Goal: Task Accomplishment & Management: Manage account settings

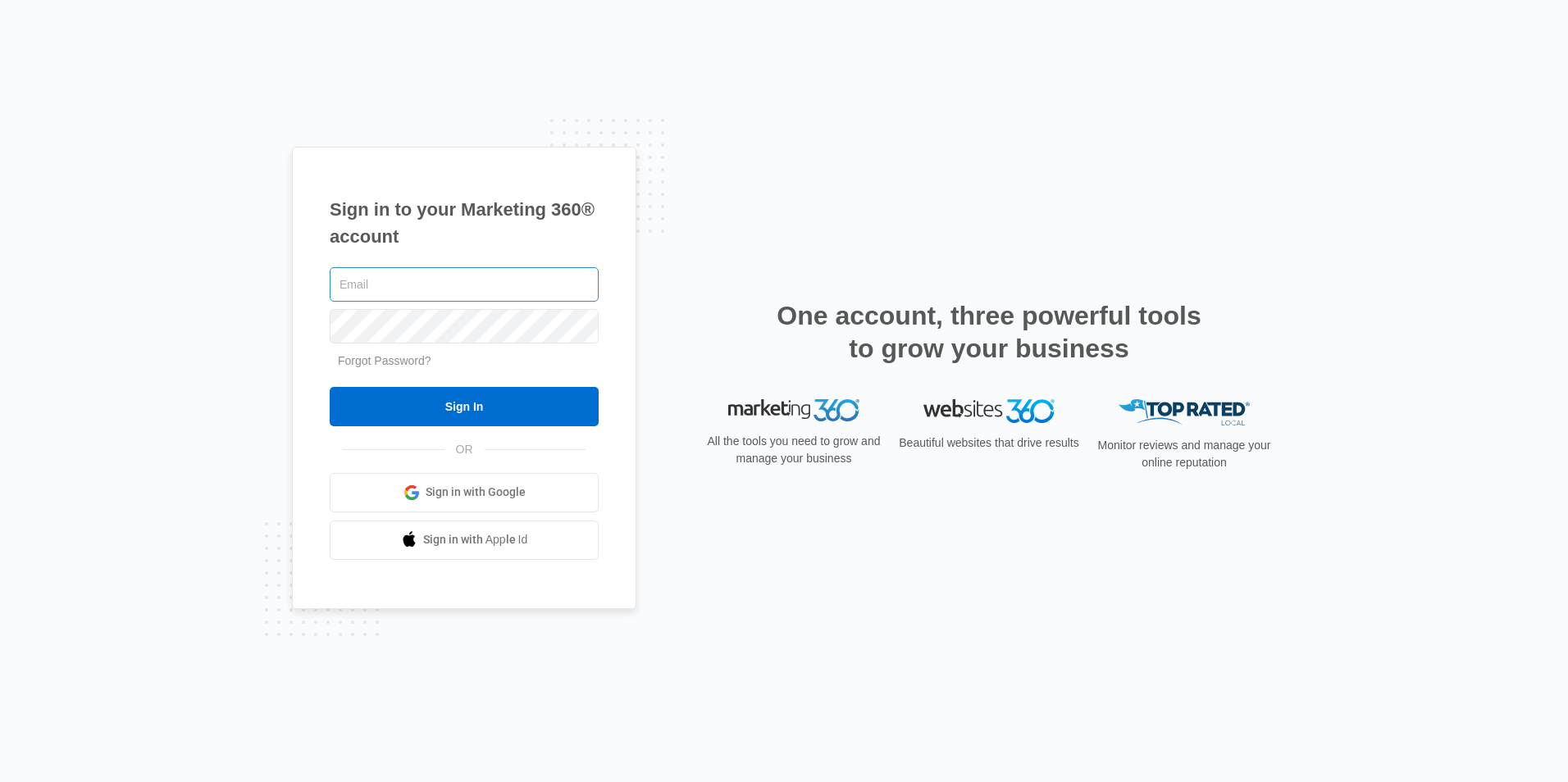
click at [460, 295] on input "text" at bounding box center [464, 284] width 269 height 34
type input "[EMAIL_ADDRESS][DOMAIN_NAME]"
click at [330, 387] on input "Sign In" at bounding box center [464, 406] width 269 height 40
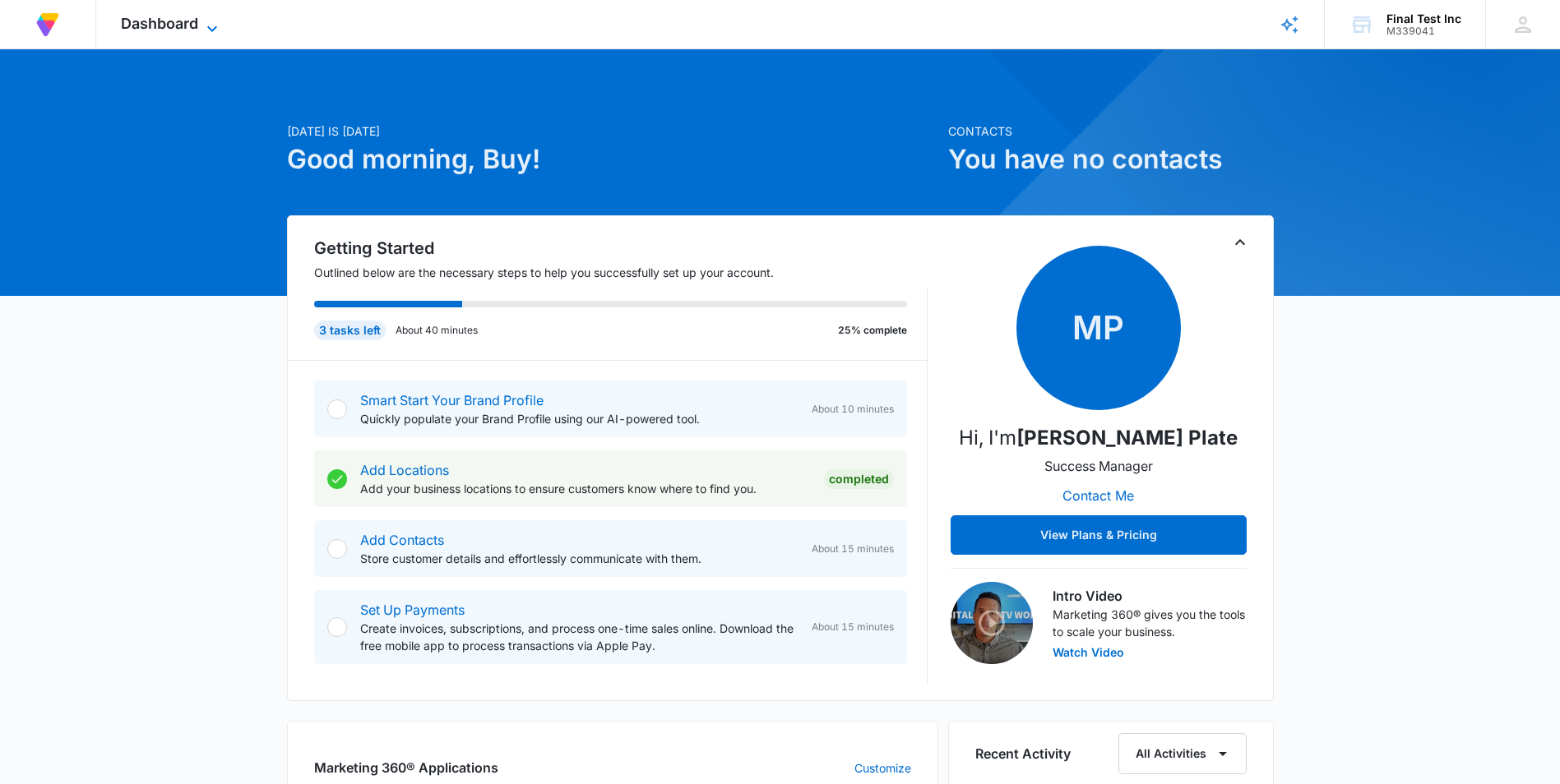
click at [185, 29] on span "Dashboard" at bounding box center [160, 23] width 78 height 18
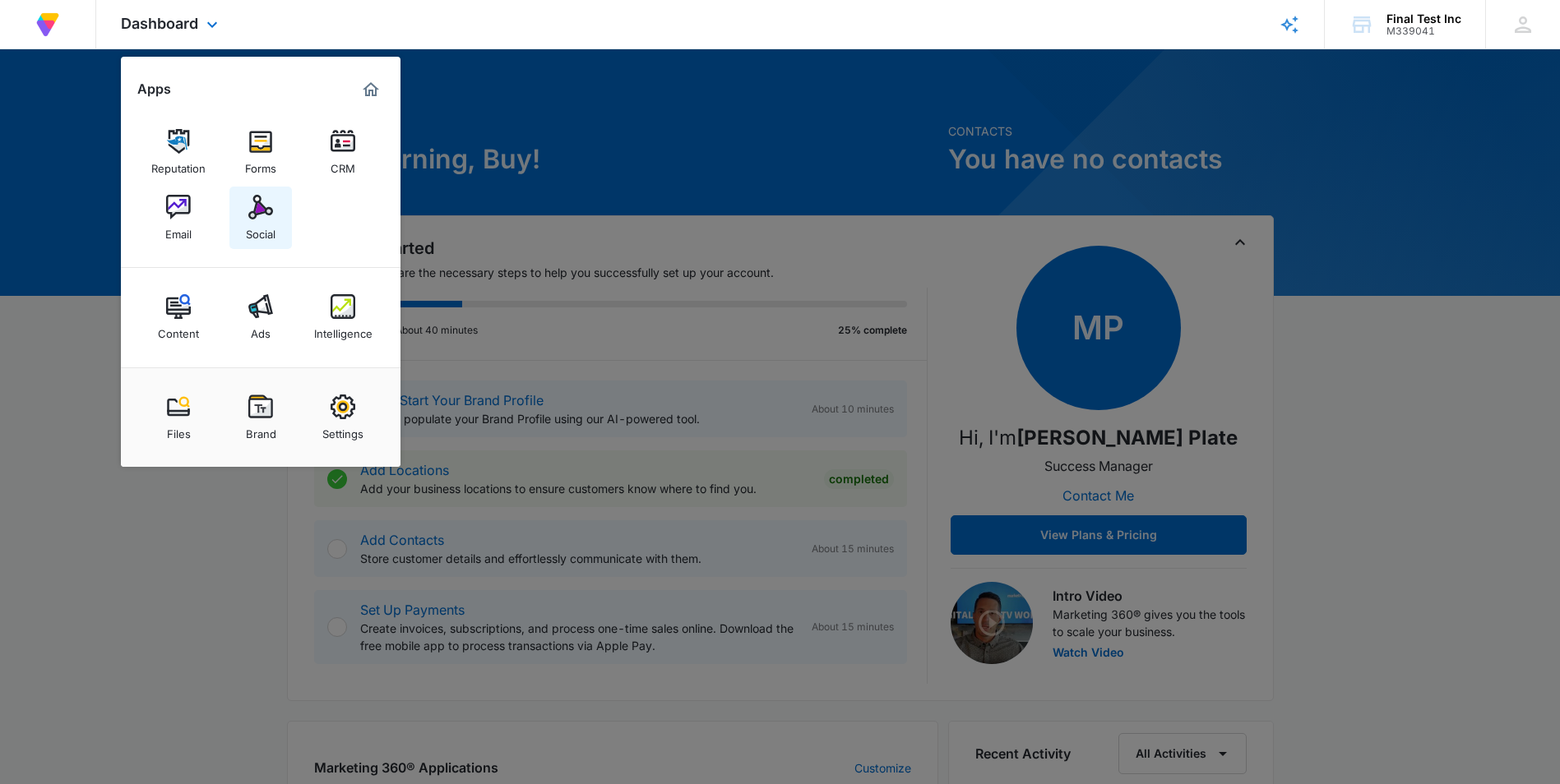
click at [247, 232] on div "Social" at bounding box center [260, 230] width 30 height 21
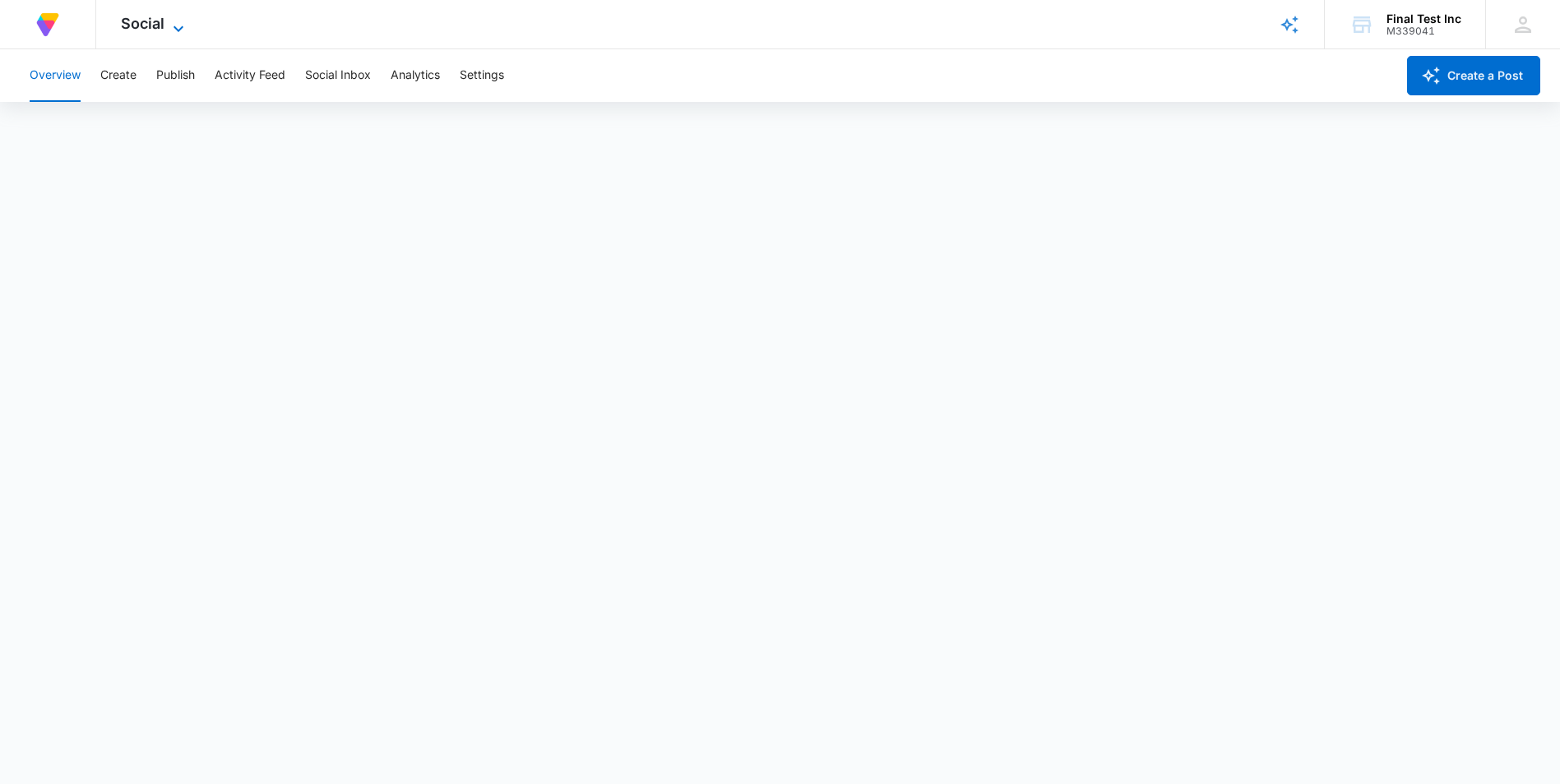
click at [147, 26] on span "Social" at bounding box center [142, 23] width 43 height 18
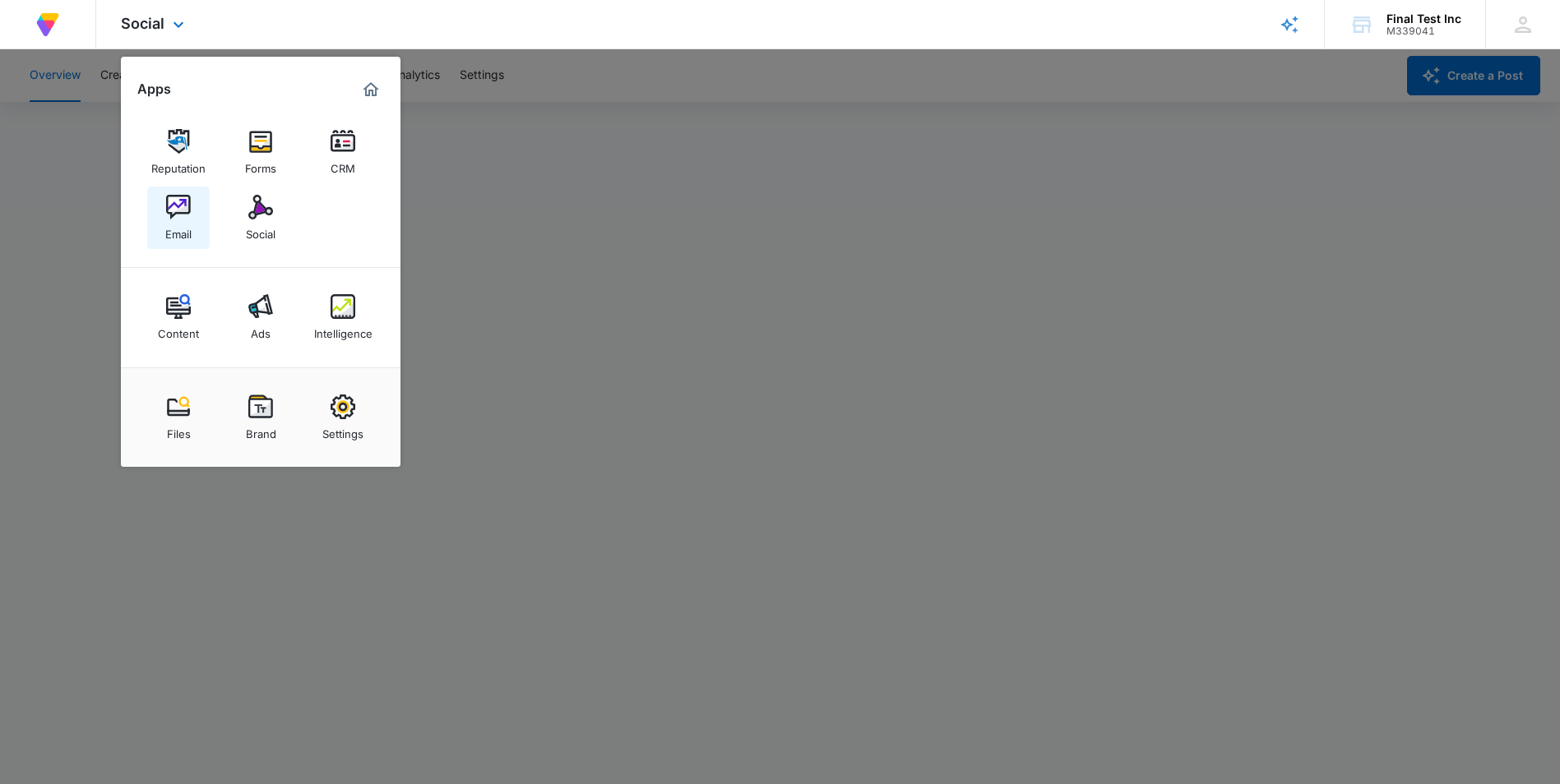
click at [195, 212] on link "Email" at bounding box center [178, 218] width 63 height 63
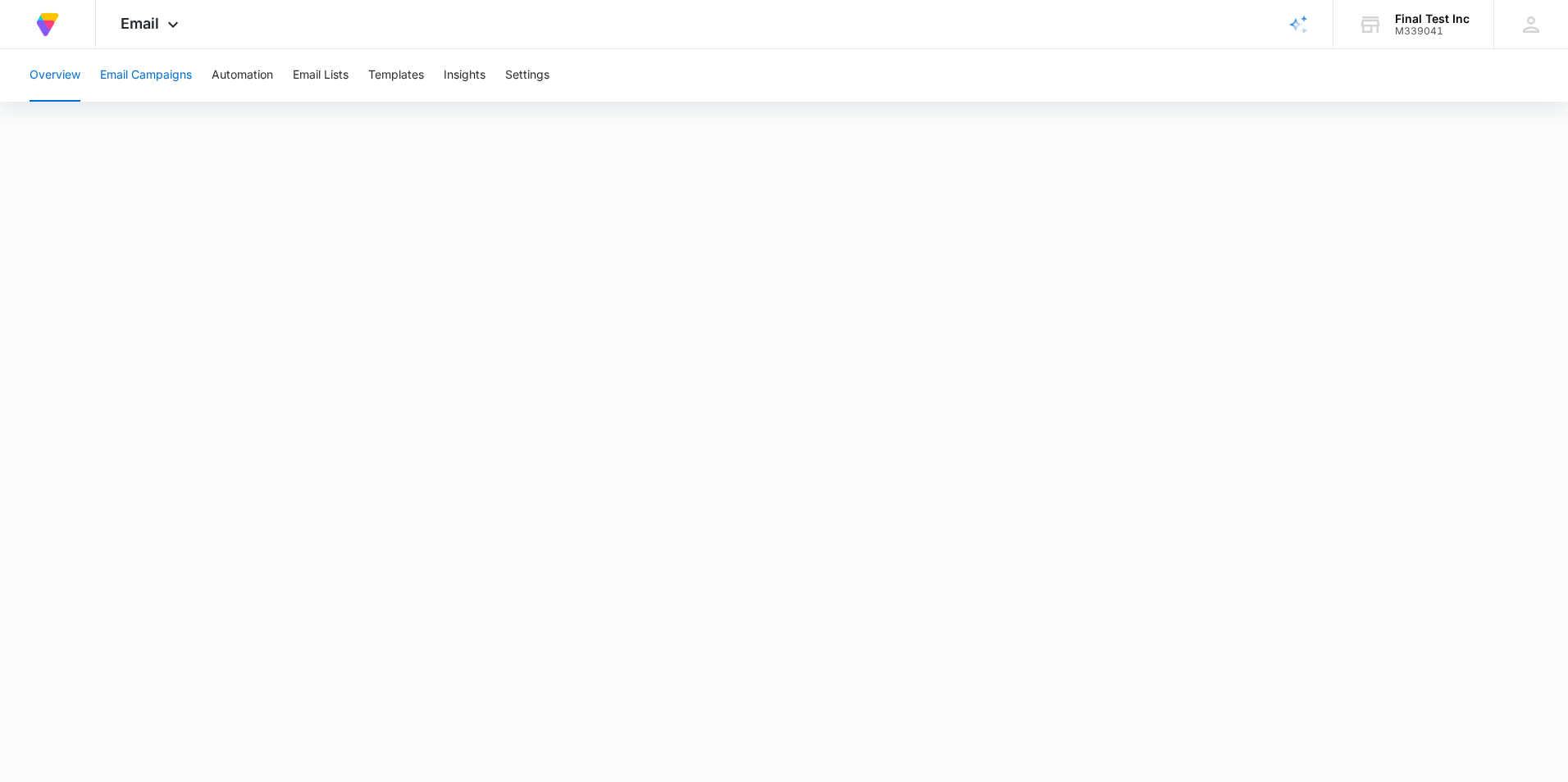
click at [121, 83] on button "Email Campaigns" at bounding box center [146, 75] width 92 height 53
click at [268, 76] on button "Automation" at bounding box center [242, 75] width 62 height 53
click at [53, 91] on button "Overview" at bounding box center [54, 75] width 51 height 53
click at [143, 33] on div "Email Apps Reputation Forms CRM Email Social Content Ads Intelligence Files Bra…" at bounding box center [151, 24] width 111 height 49
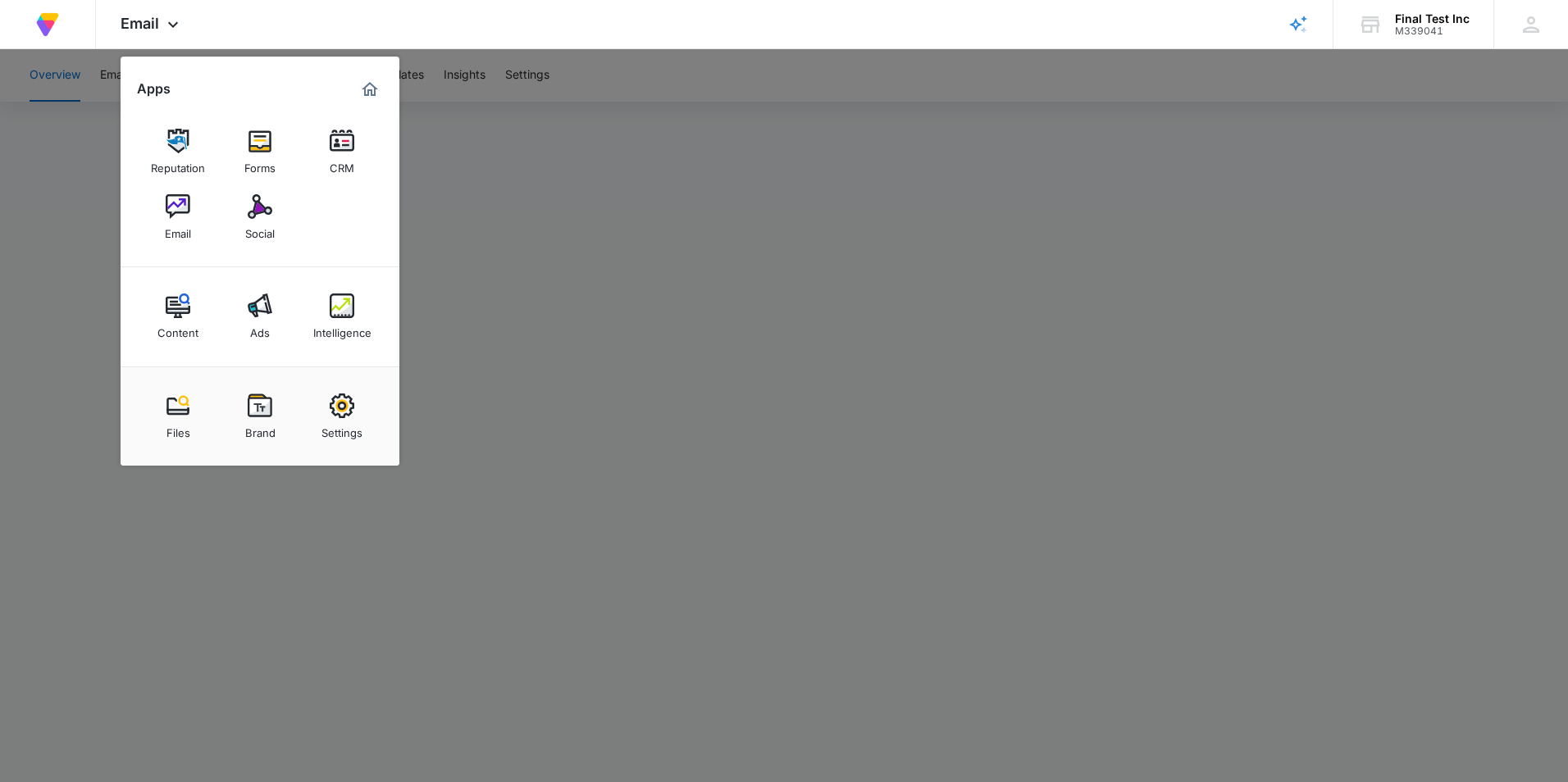
click at [333, 431] on div "Settings" at bounding box center [342, 428] width 41 height 21
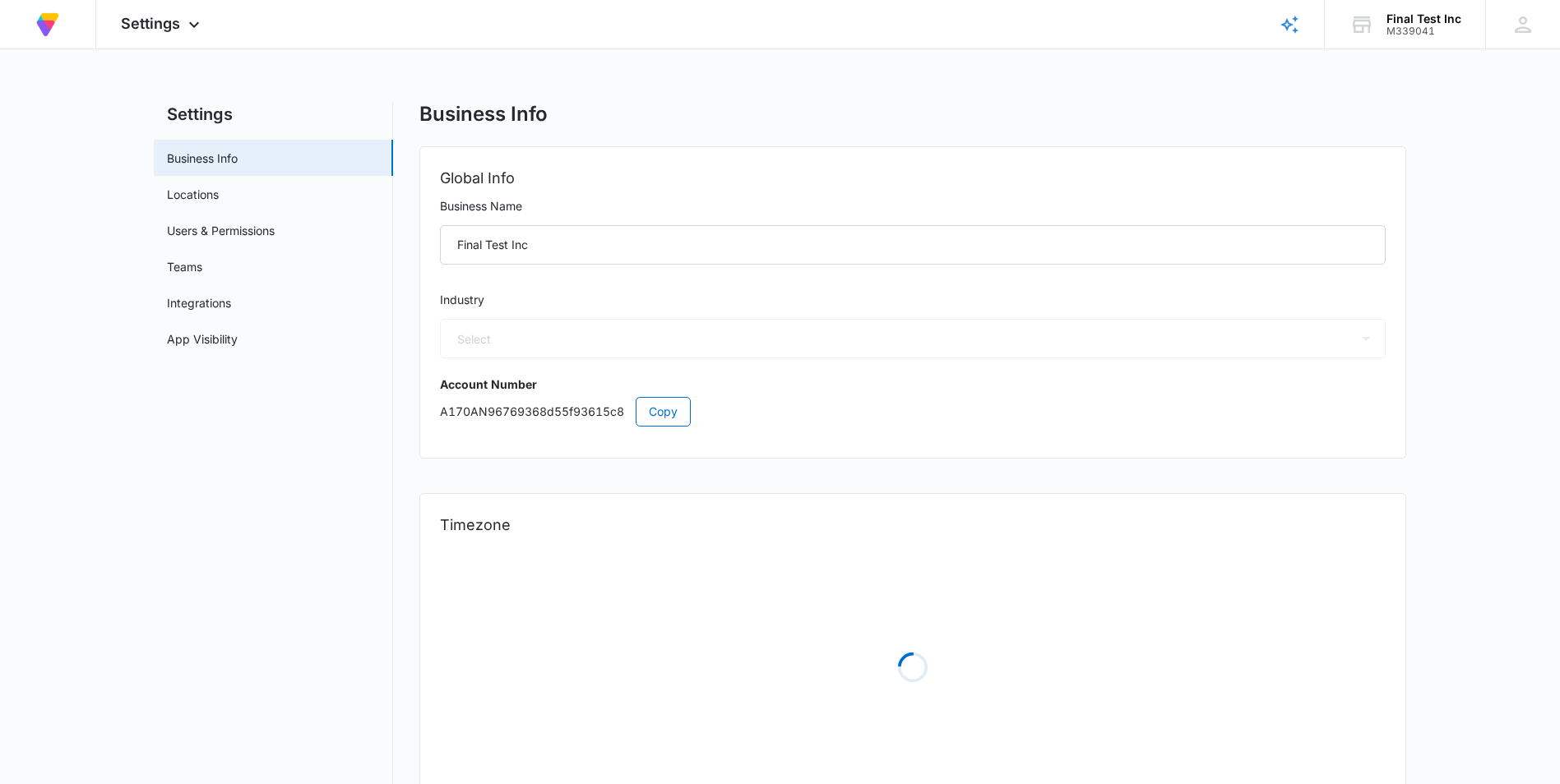
select select "45"
select select "US"
select select "America/Denver"
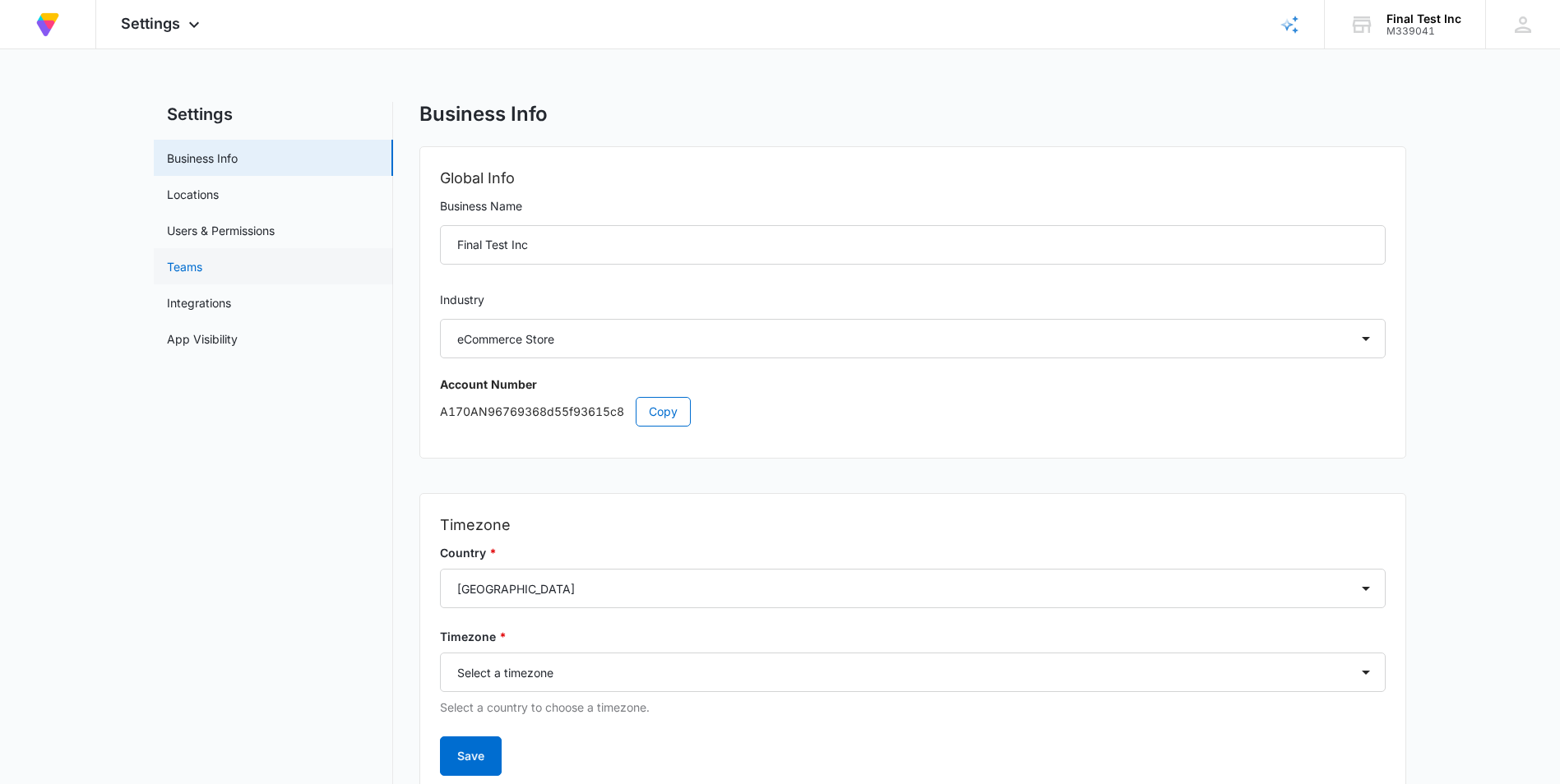
click at [202, 259] on link "Teams" at bounding box center [185, 267] width 35 height 18
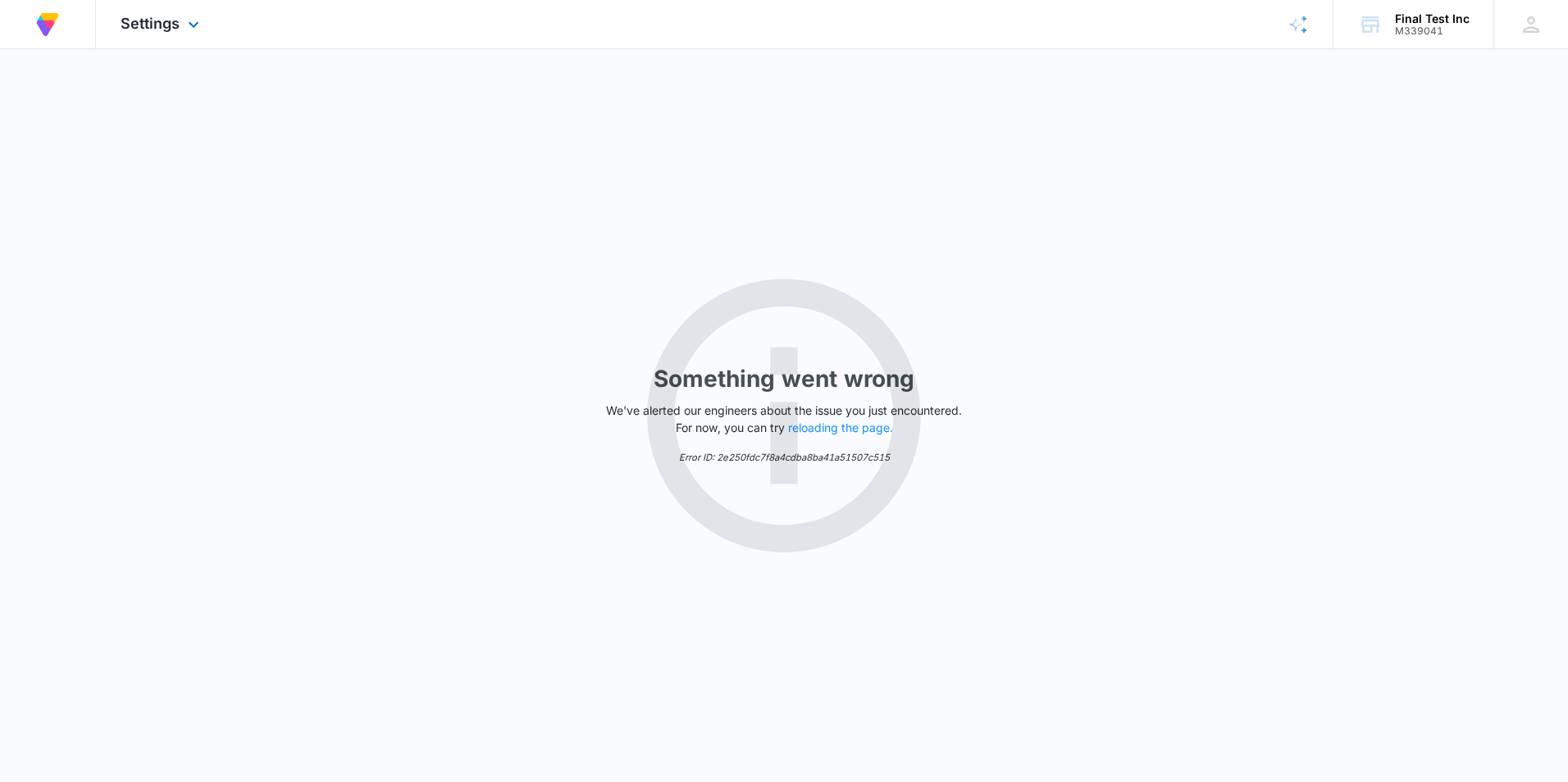
select select "45"
select select "US"
select select "America/Denver"
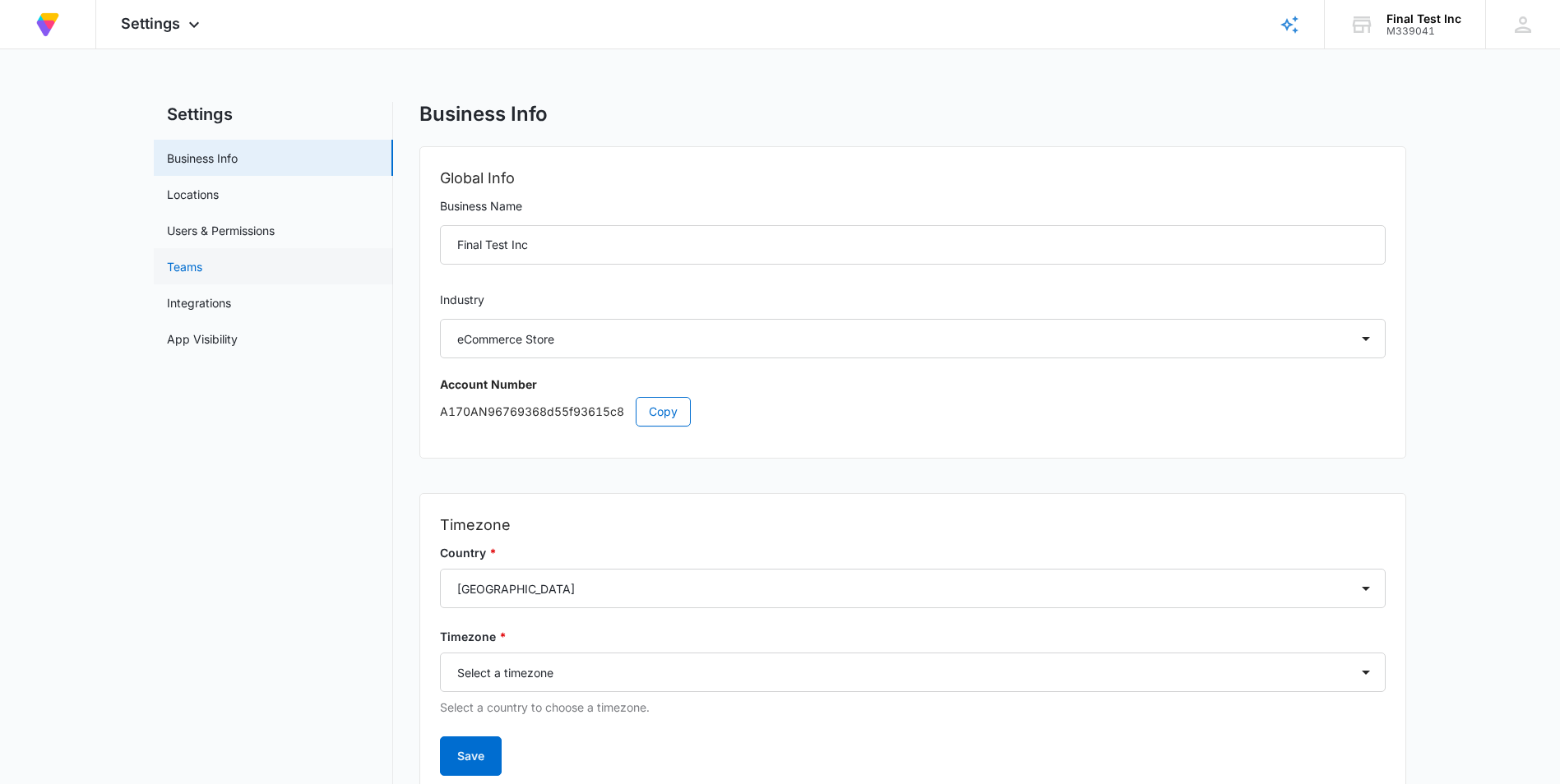
click at [202, 261] on link "Teams" at bounding box center [185, 267] width 35 height 18
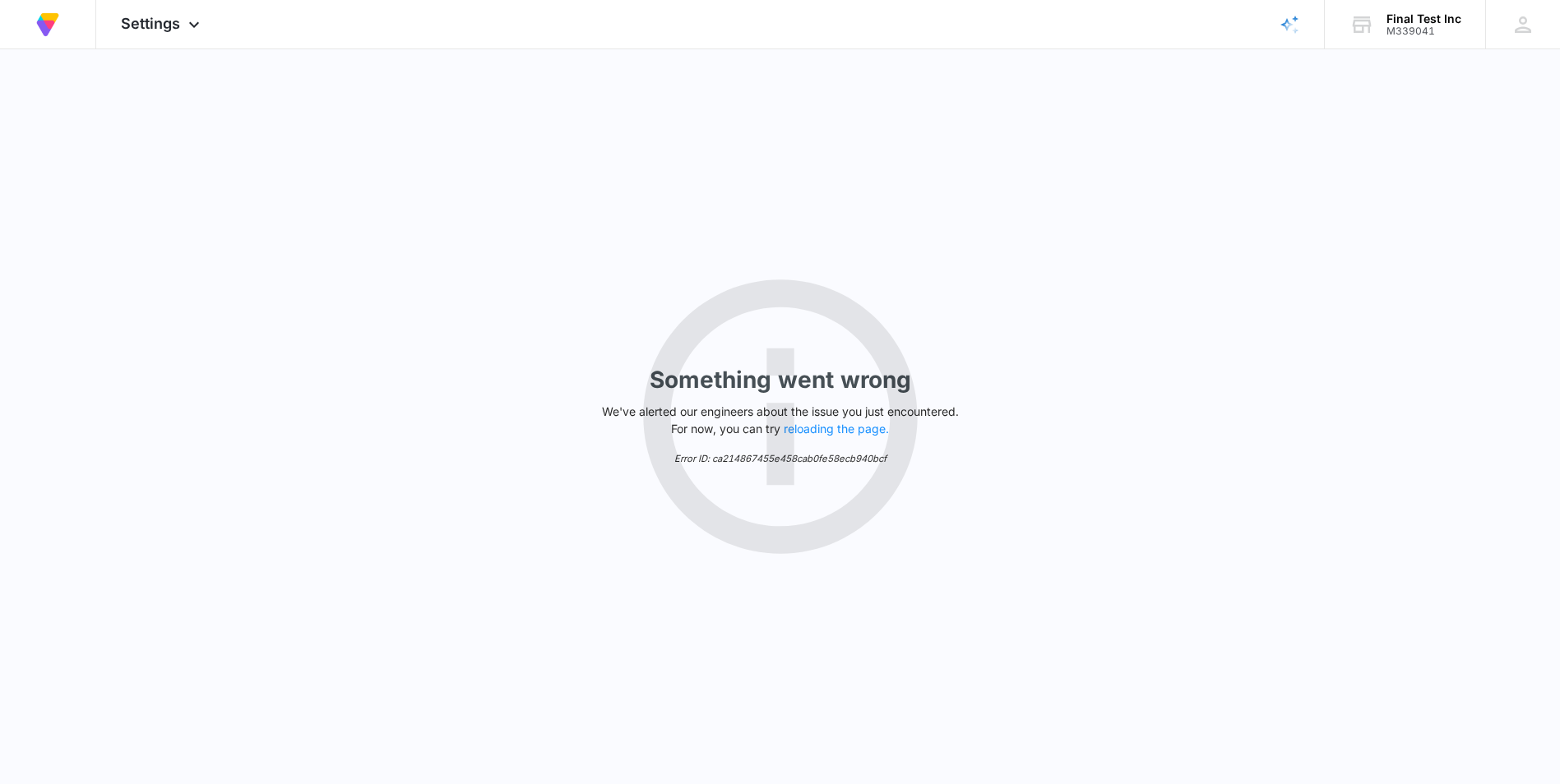
select select "45"
select select "US"
select select "America/Denver"
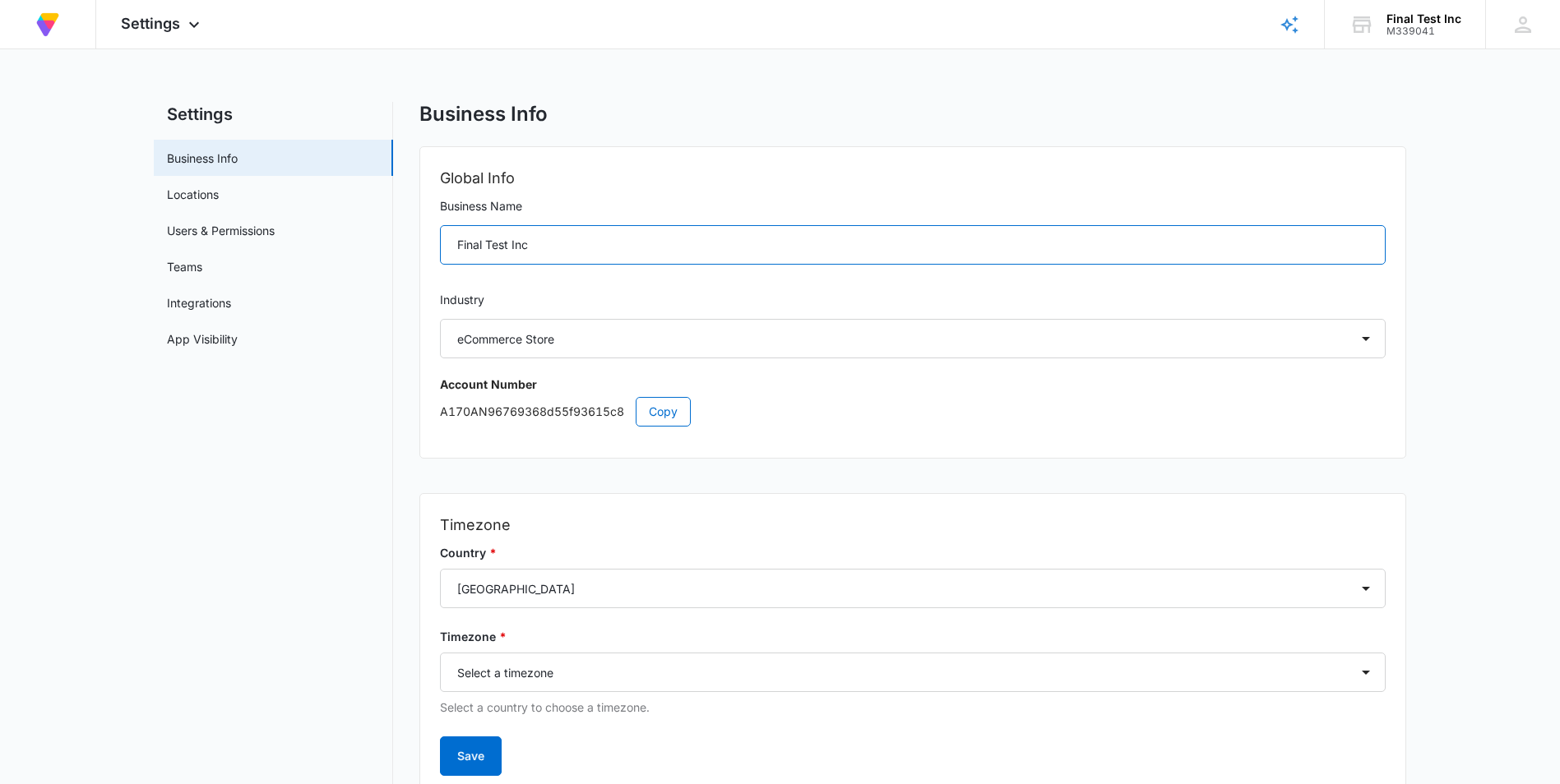
click at [558, 249] on input "Final Test Inc" at bounding box center [913, 245] width 946 height 40
click at [595, 334] on select "Select Accounting / CPA Assisted Living Attorney / Law Firm Auto Repair Carpet …" at bounding box center [913, 338] width 946 height 40
click at [530, 333] on select "Select Accounting / CPA Assisted Living Attorney / Law Firm Auto Repair Carpet …" at bounding box center [913, 338] width 946 height 40
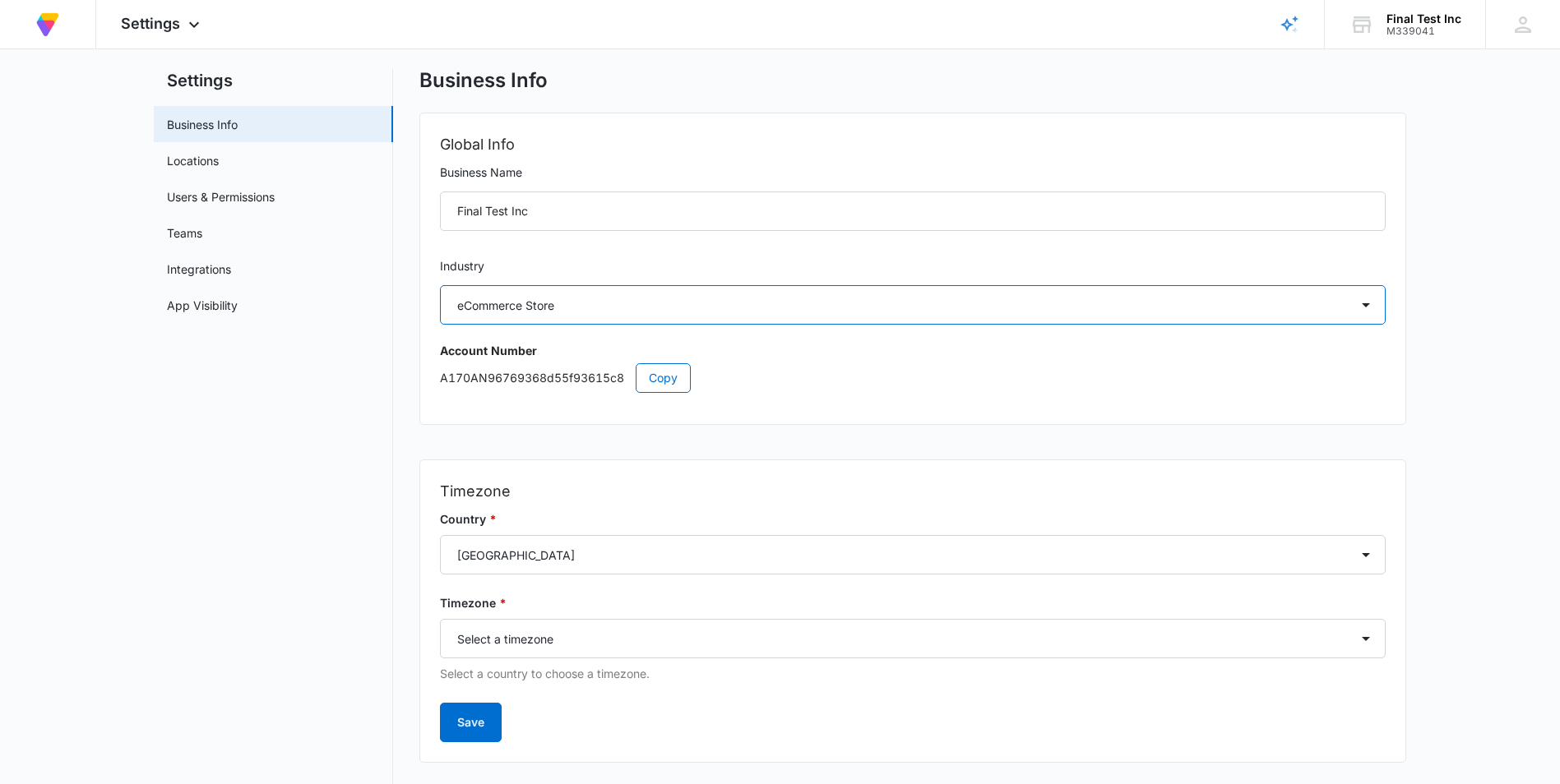
scroll to position [66, 0]
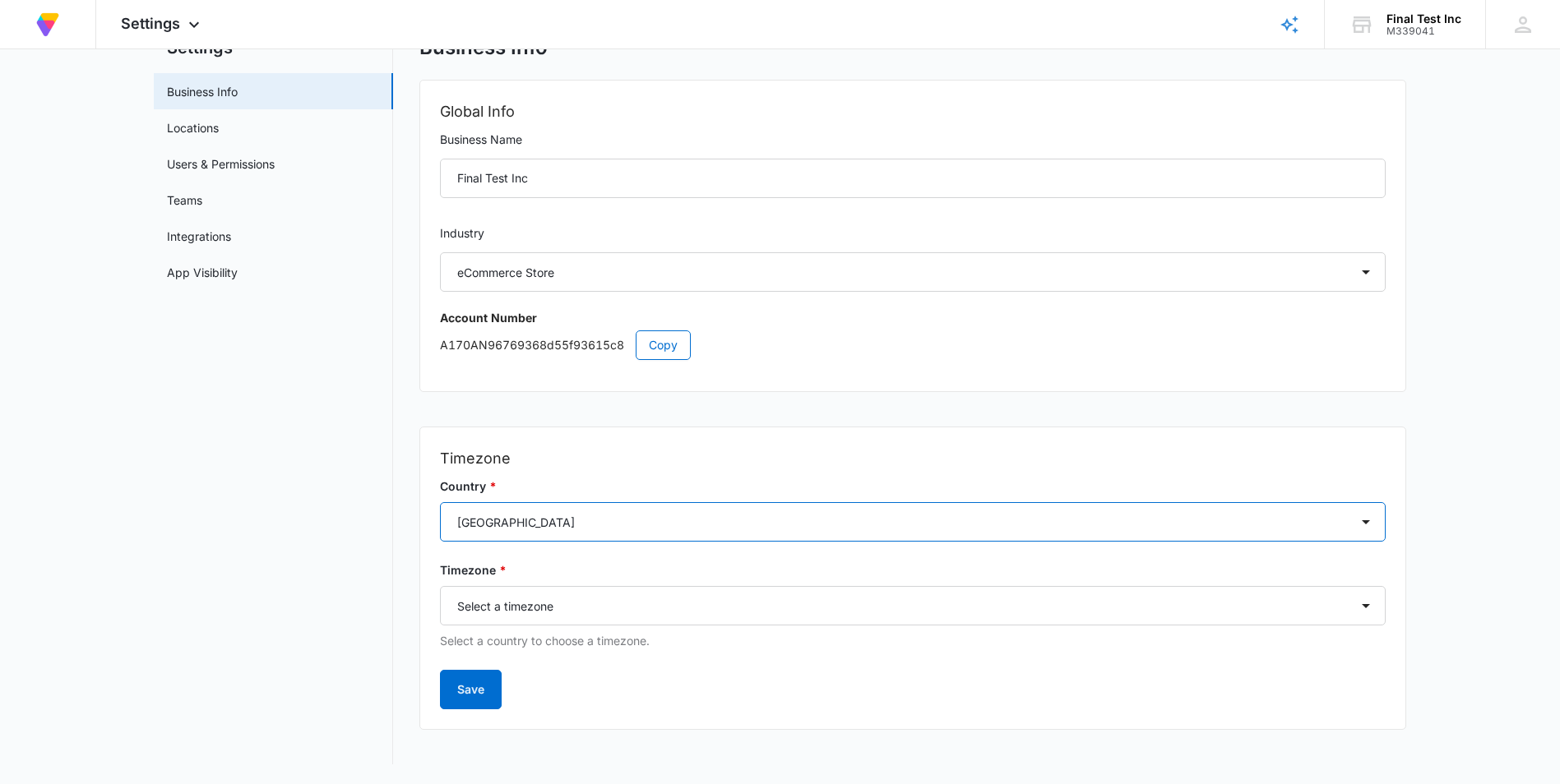
click at [574, 519] on select "Select a country Afghanistan Åland Islands Albania Algeria American Samoa Andor…" at bounding box center [913, 522] width 946 height 40
click at [575, 519] on select "Select a country Afghanistan Åland Islands Albania Algeria American Samoa Andor…" at bounding box center [913, 522] width 946 height 40
click at [219, 137] on link "Locations" at bounding box center [193, 127] width 52 height 18
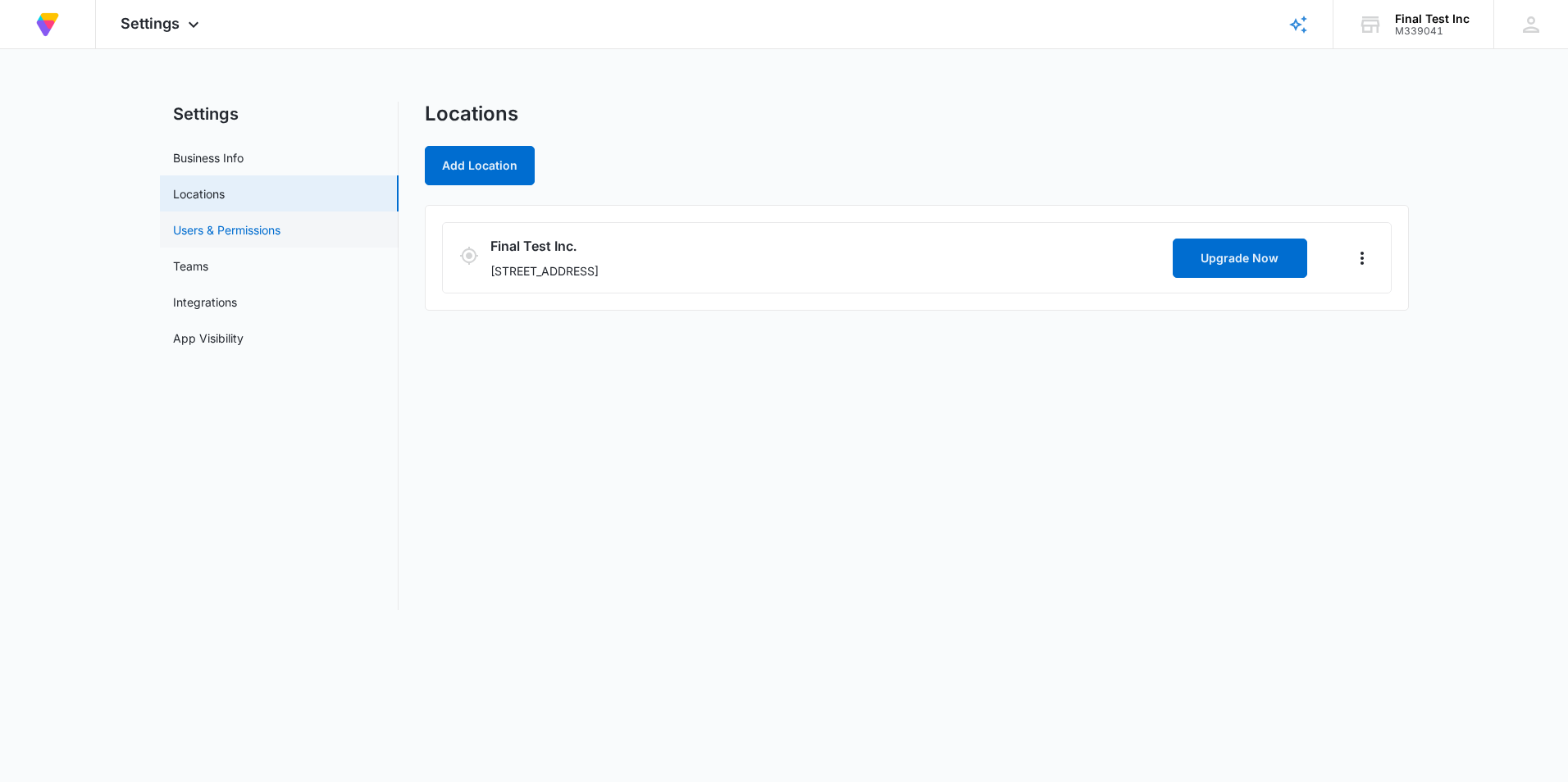
click at [280, 239] on link "Users & Permissions" at bounding box center [227, 229] width 108 height 18
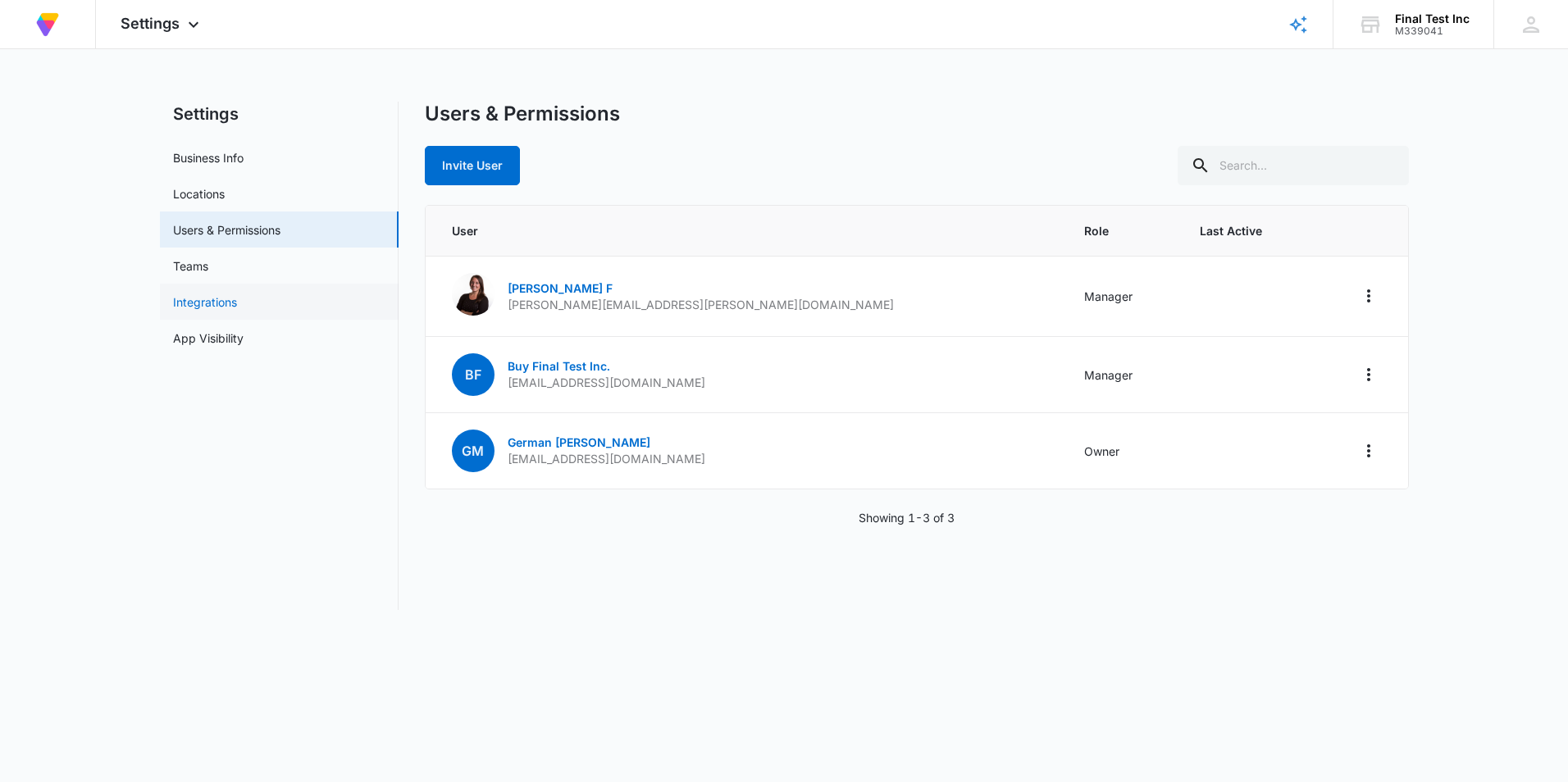
click at [237, 310] on link "Integrations" at bounding box center [205, 302] width 64 height 18
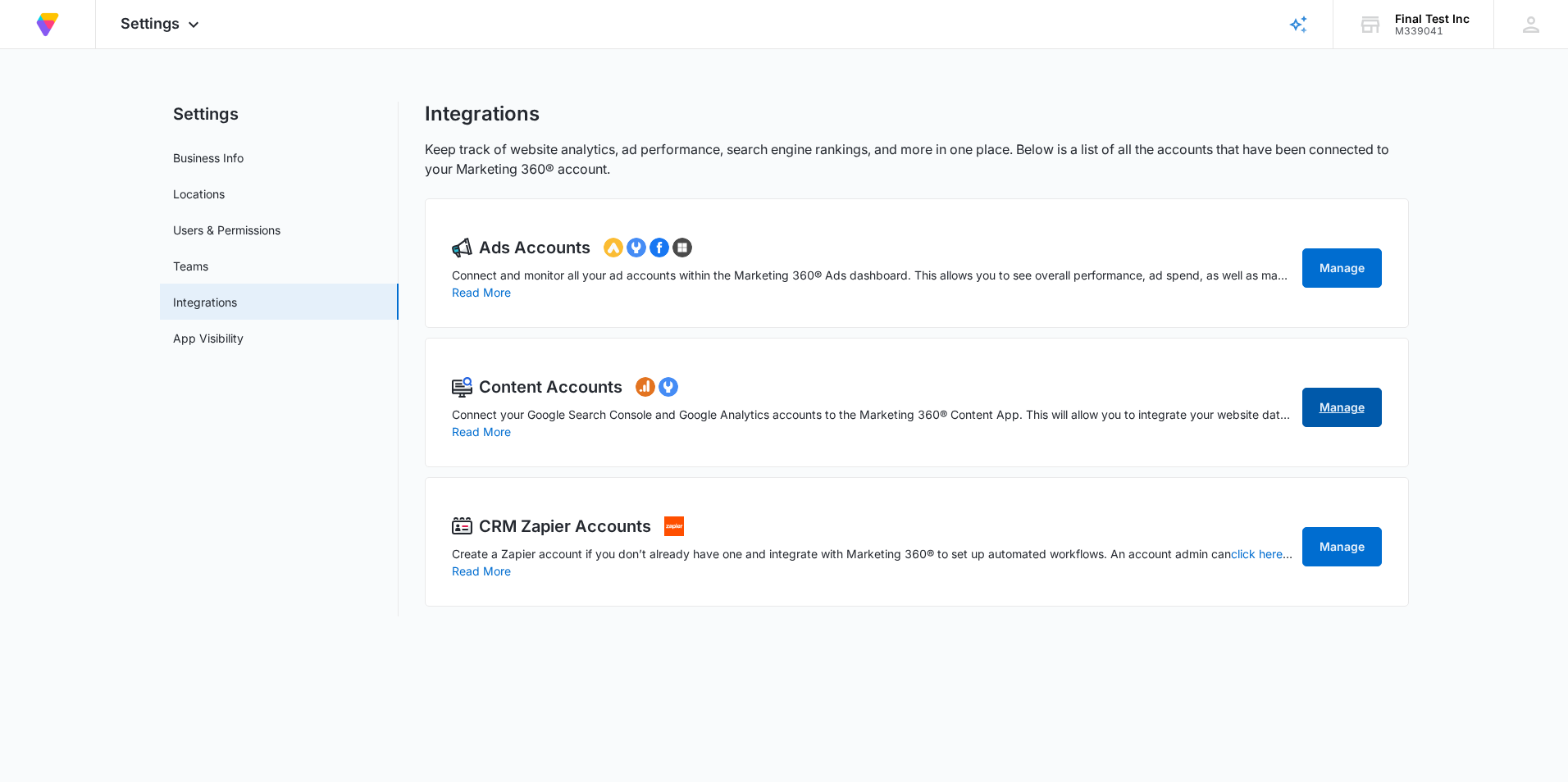
click at [1340, 412] on link "Manage" at bounding box center [1342, 407] width 79 height 40
click at [243, 347] on link "App Visibility" at bounding box center [208, 338] width 71 height 18
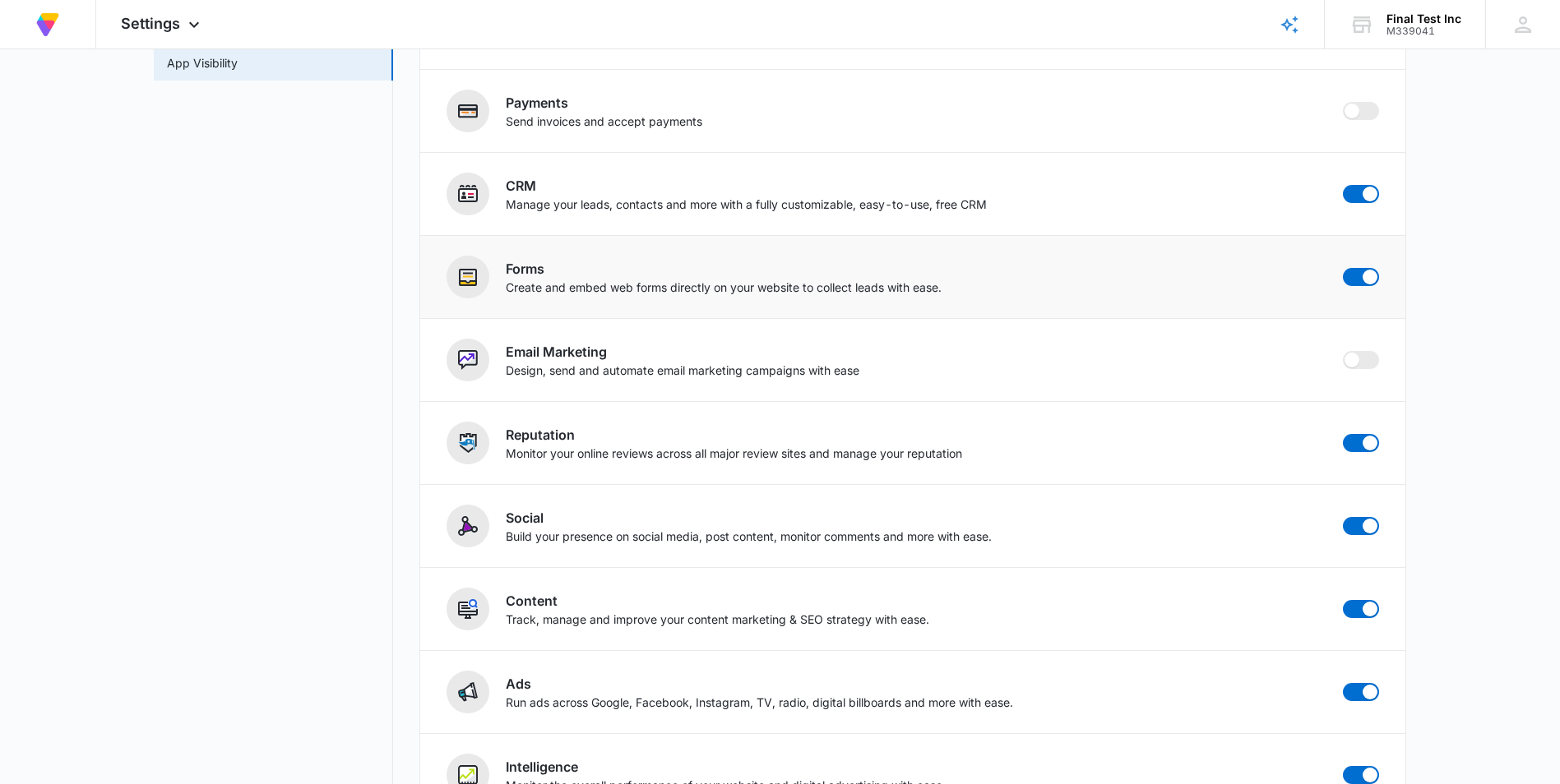
scroll to position [247, 0]
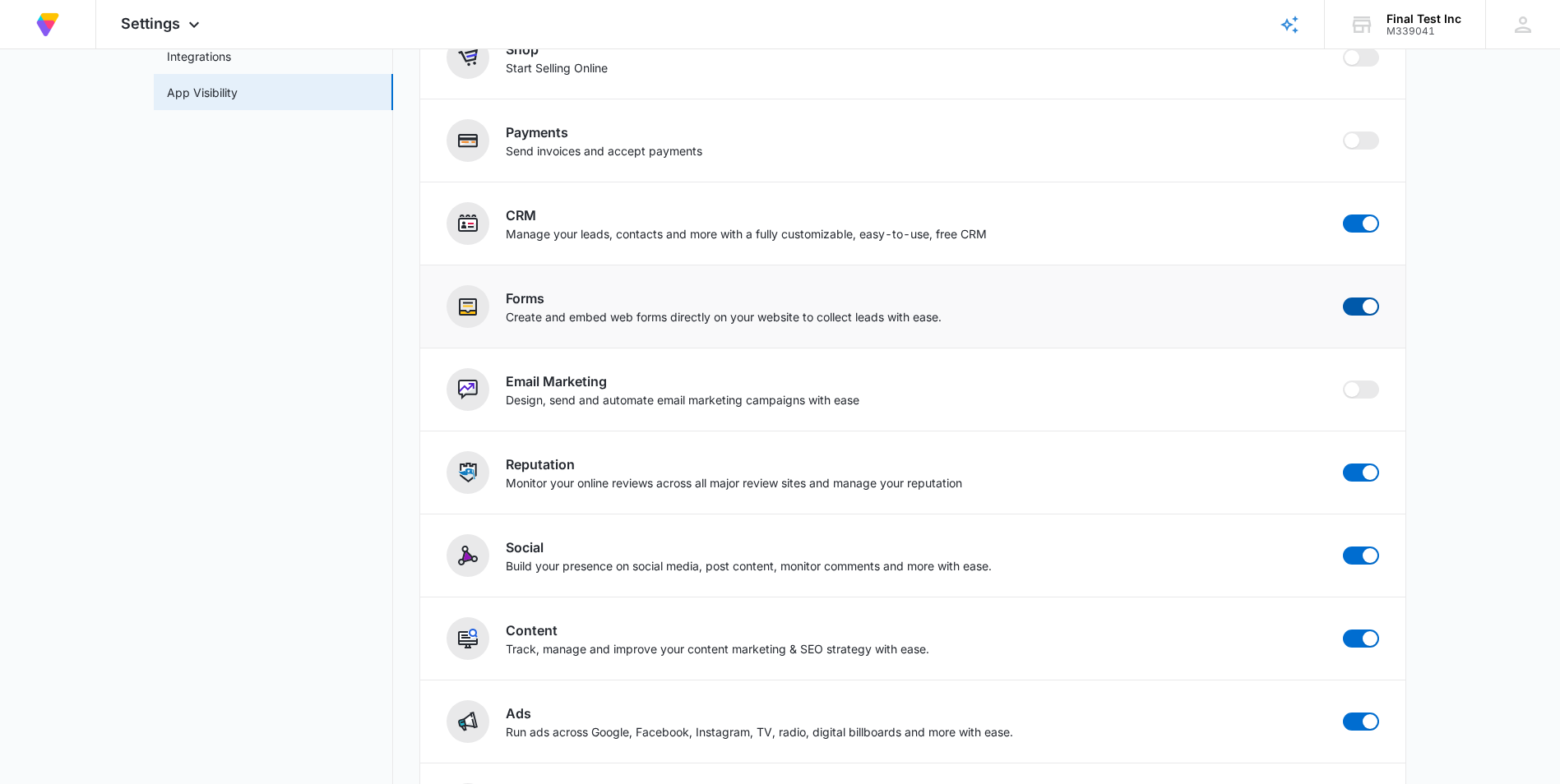
click at [1367, 314] on span at bounding box center [1360, 307] width 36 height 18
click at [1343, 297] on input "checkbox" at bounding box center [1342, 296] width 1 height 1
click at [1362, 310] on span at bounding box center [1360, 307] width 36 height 18
click at [1343, 297] on input "checkbox" at bounding box center [1342, 296] width 1 height 1
checkbox input "true"
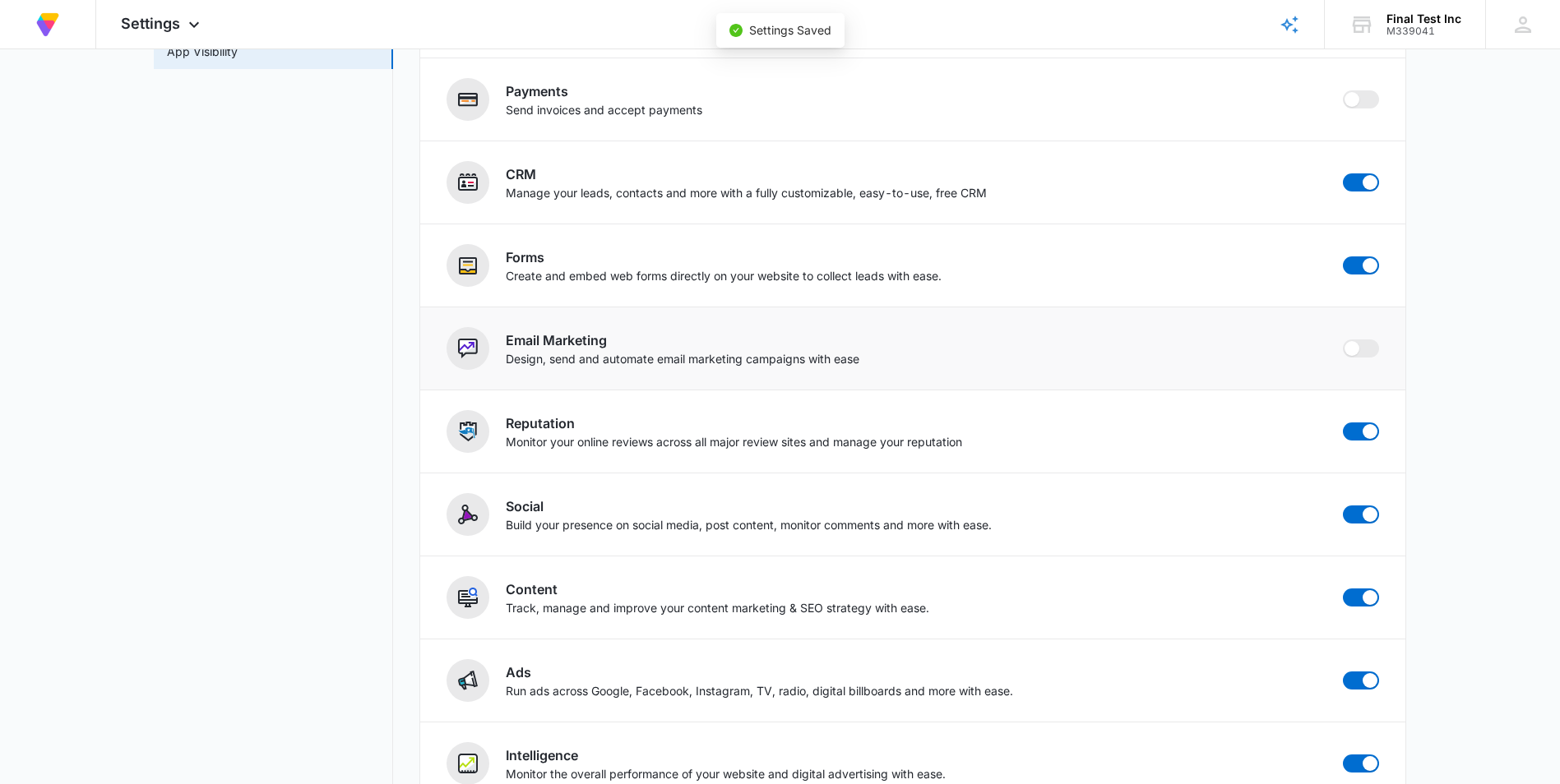
scroll to position [329, 0]
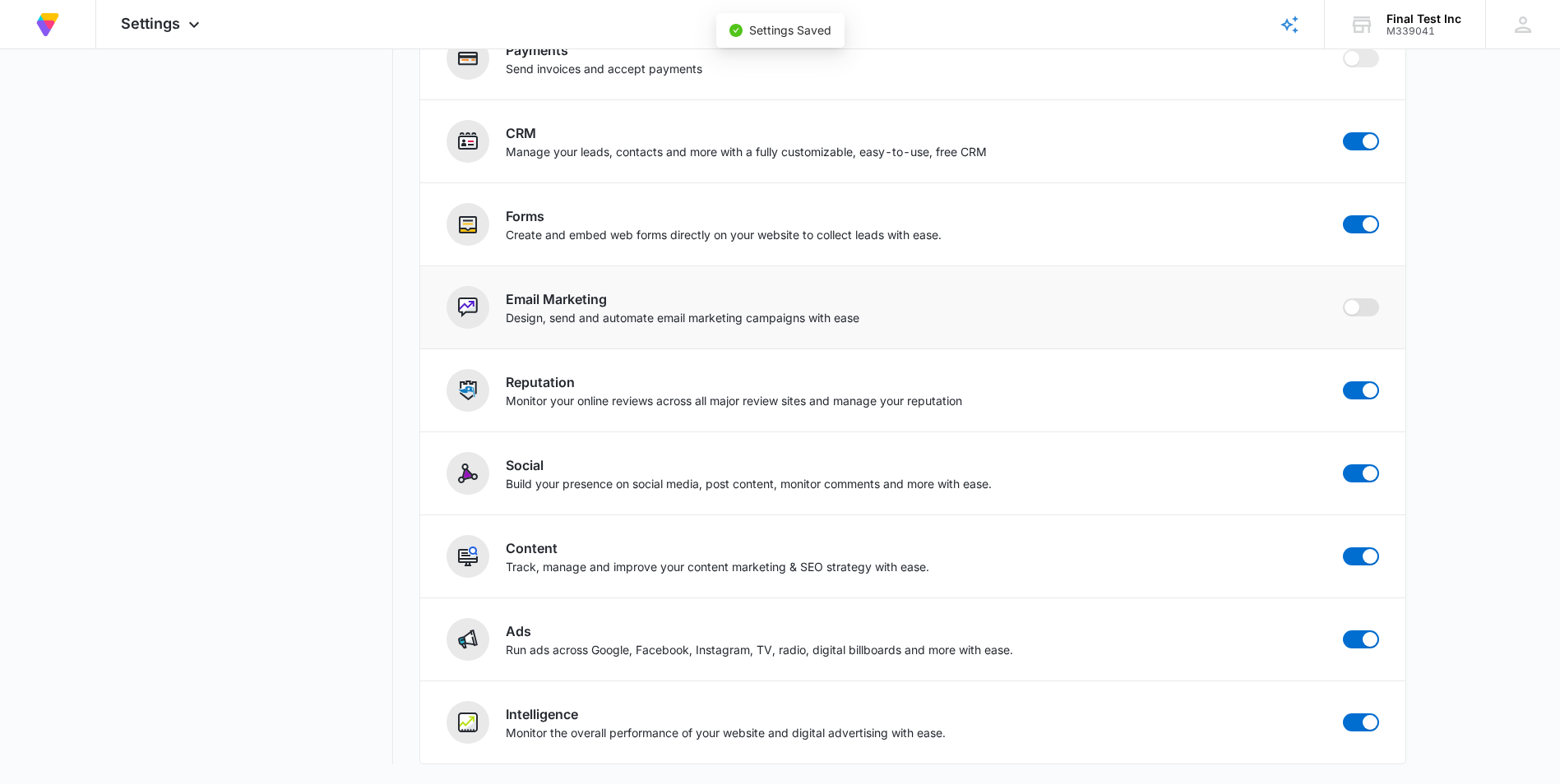
click at [1364, 310] on span at bounding box center [1360, 308] width 36 height 18
click at [1343, 298] on input "checkbox" at bounding box center [1342, 297] width 1 height 1
checkbox input "false"
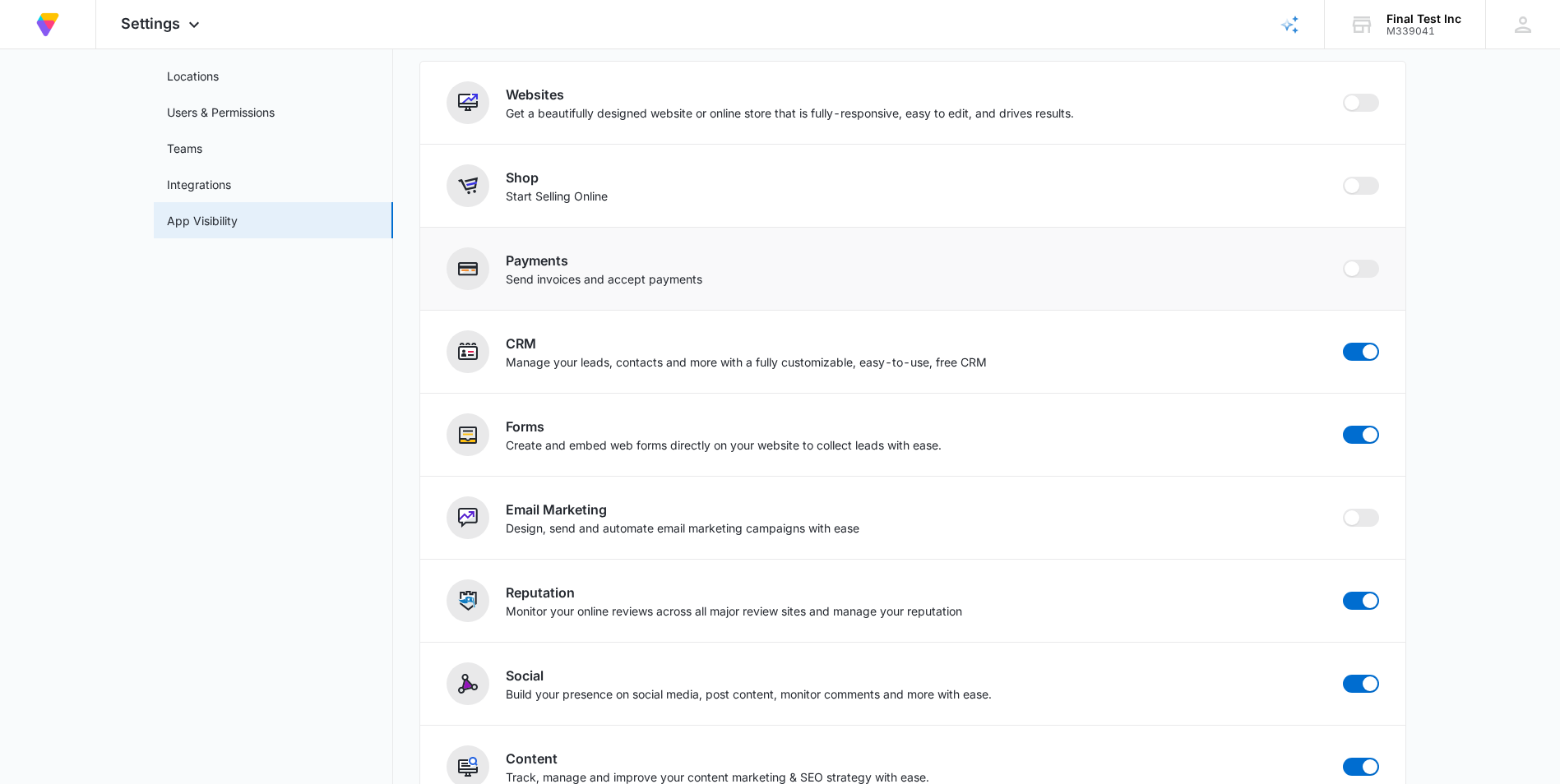
scroll to position [0, 0]
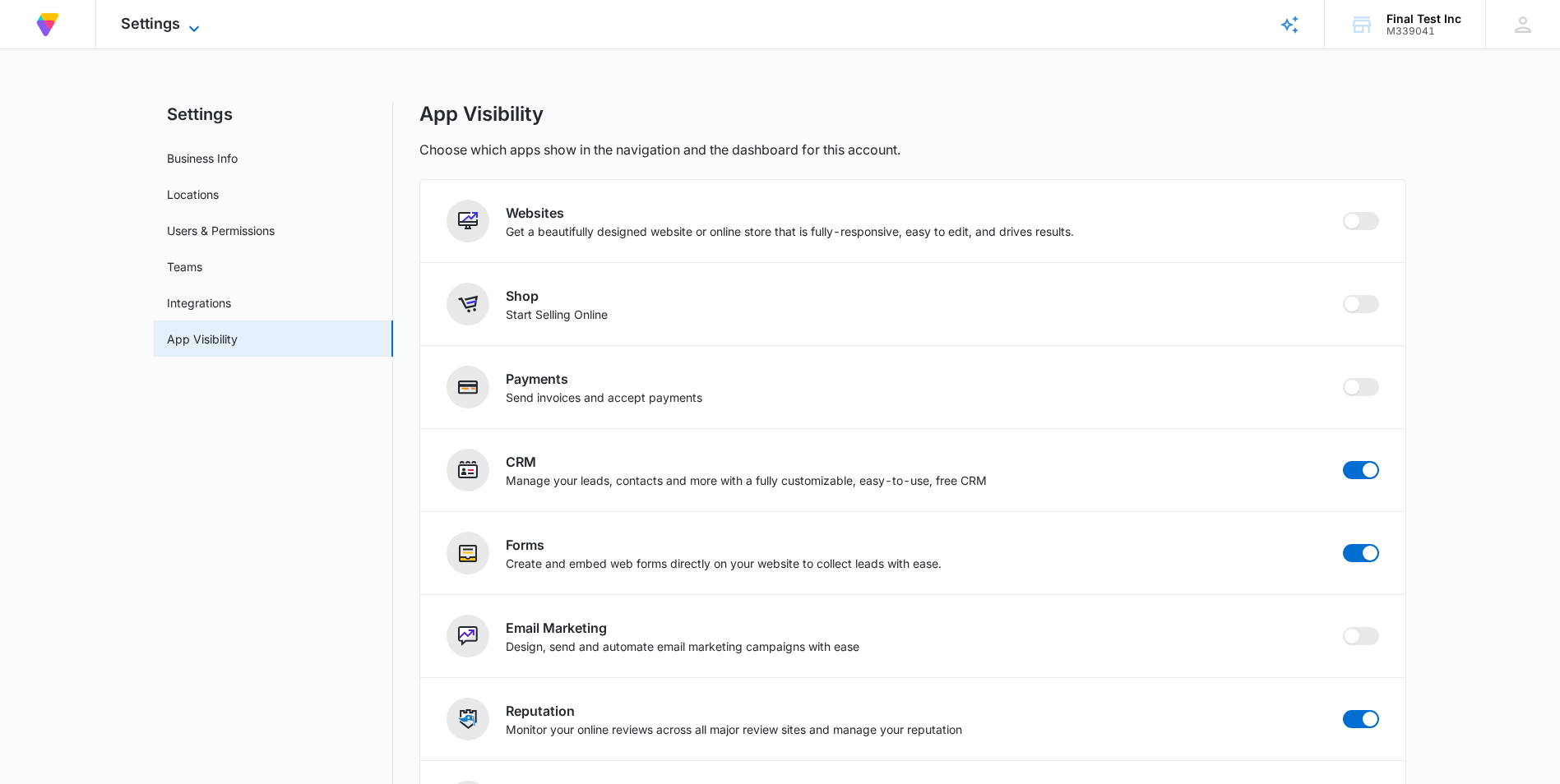
click at [131, 24] on span "Settings" at bounding box center [151, 23] width 59 height 18
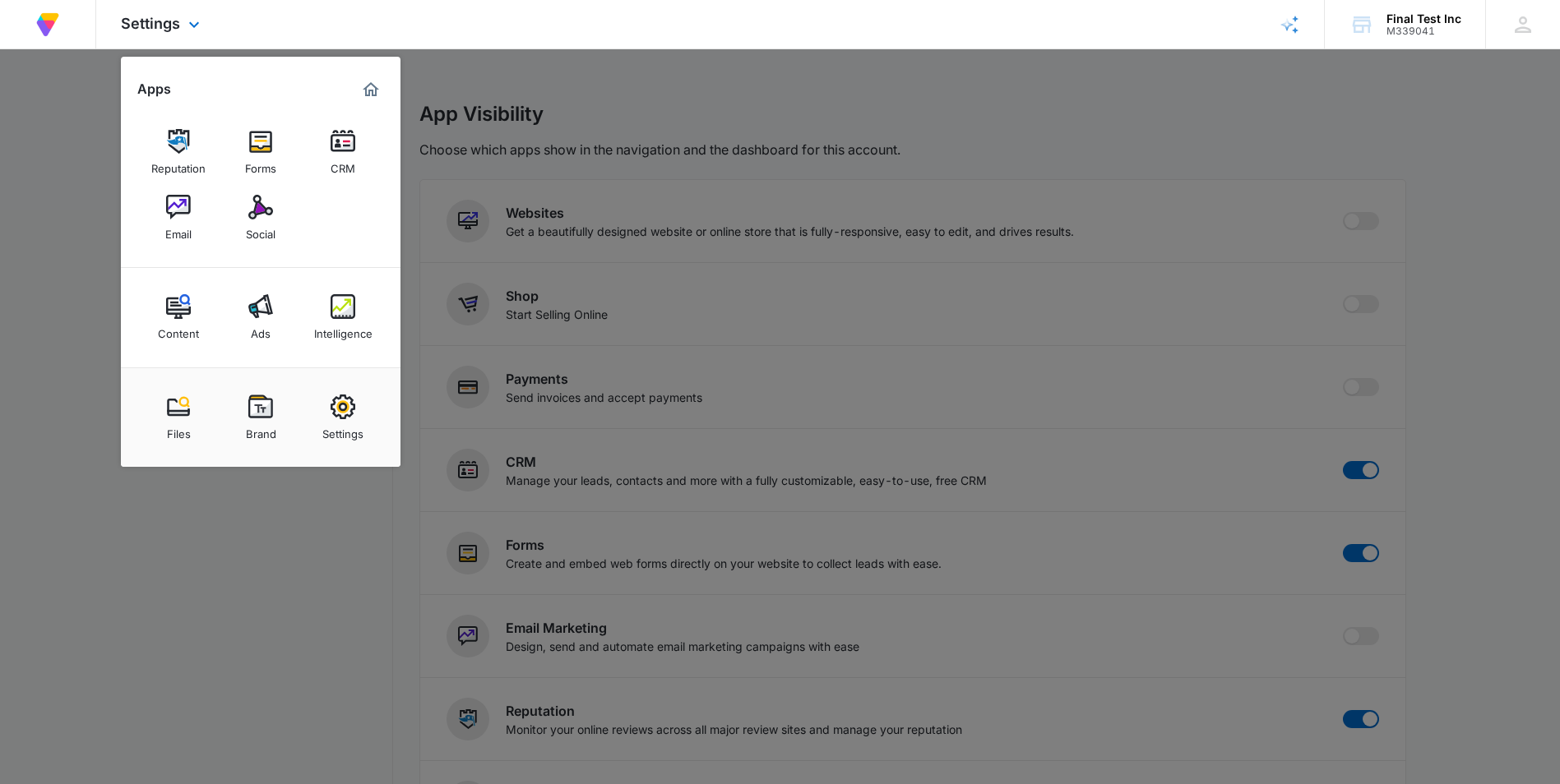
click at [310, 151] on div "Reputation Forms CRM Email Social" at bounding box center [260, 185] width 280 height 165
click at [322, 150] on link "CRM" at bounding box center [343, 152] width 63 height 63
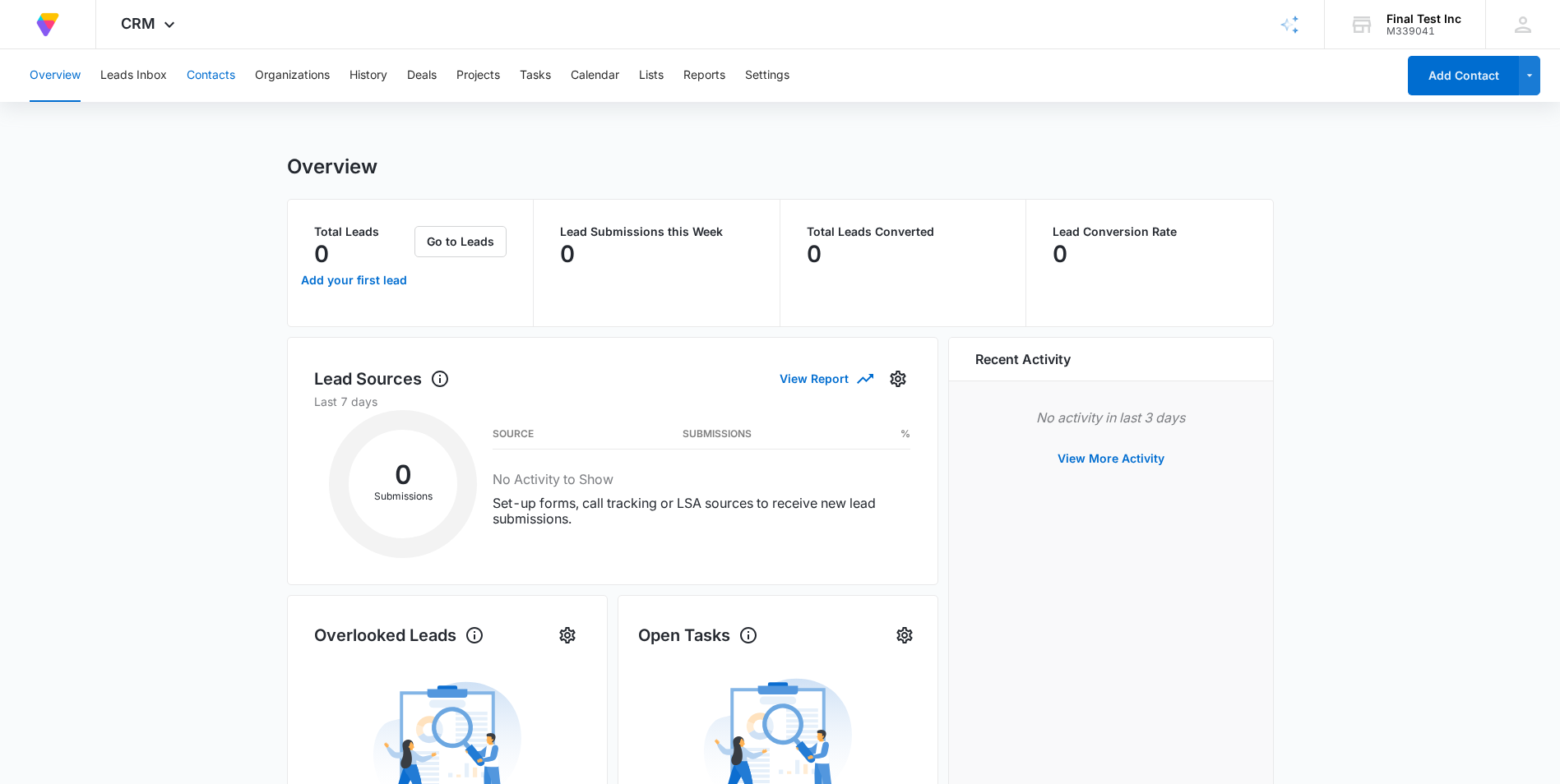
click at [194, 72] on button "Contacts" at bounding box center [211, 75] width 49 height 53
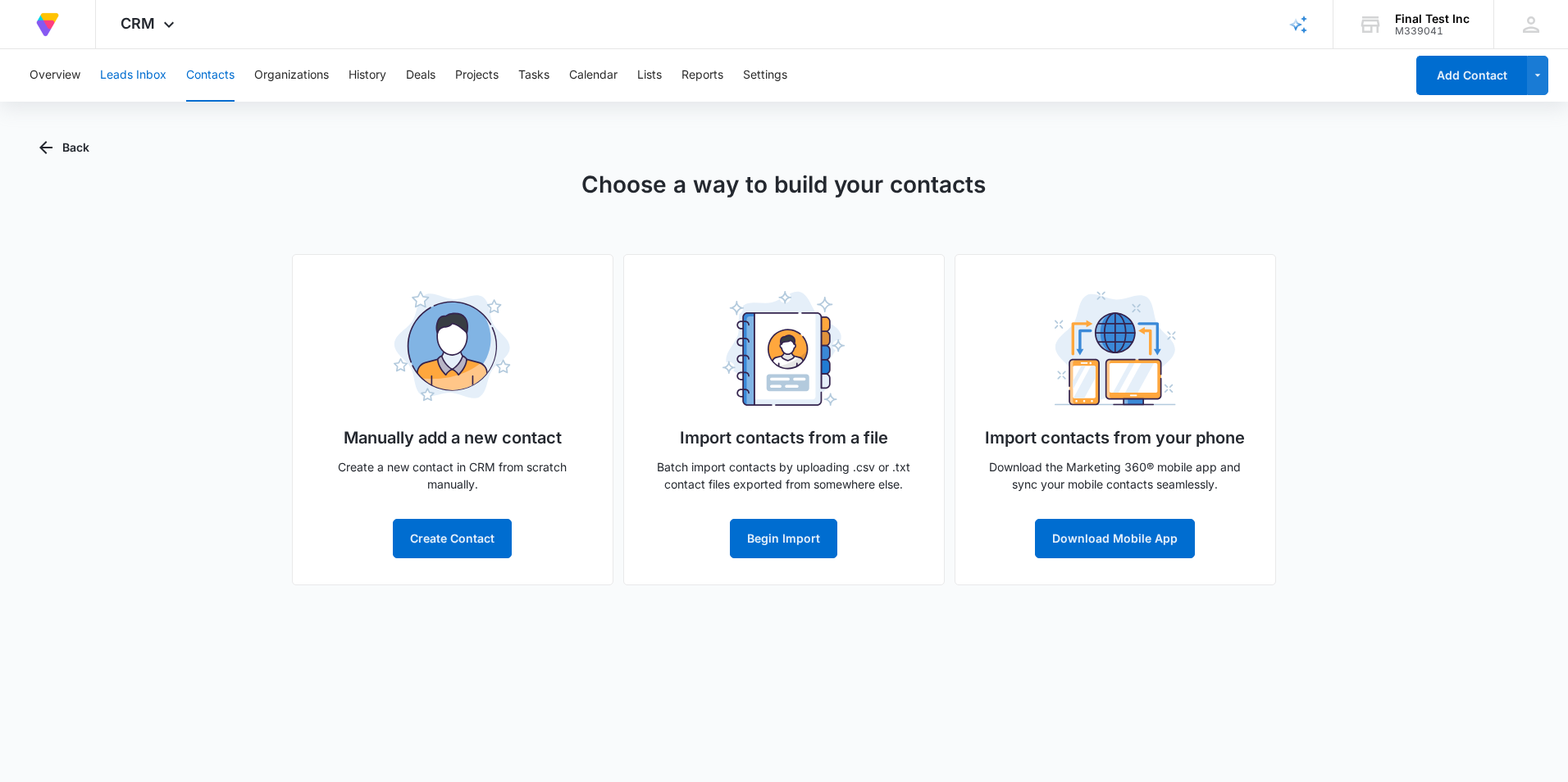
click at [145, 88] on button "Leads Inbox" at bounding box center [134, 75] width 66 height 53
